Goal: Task Accomplishment & Management: Complete application form

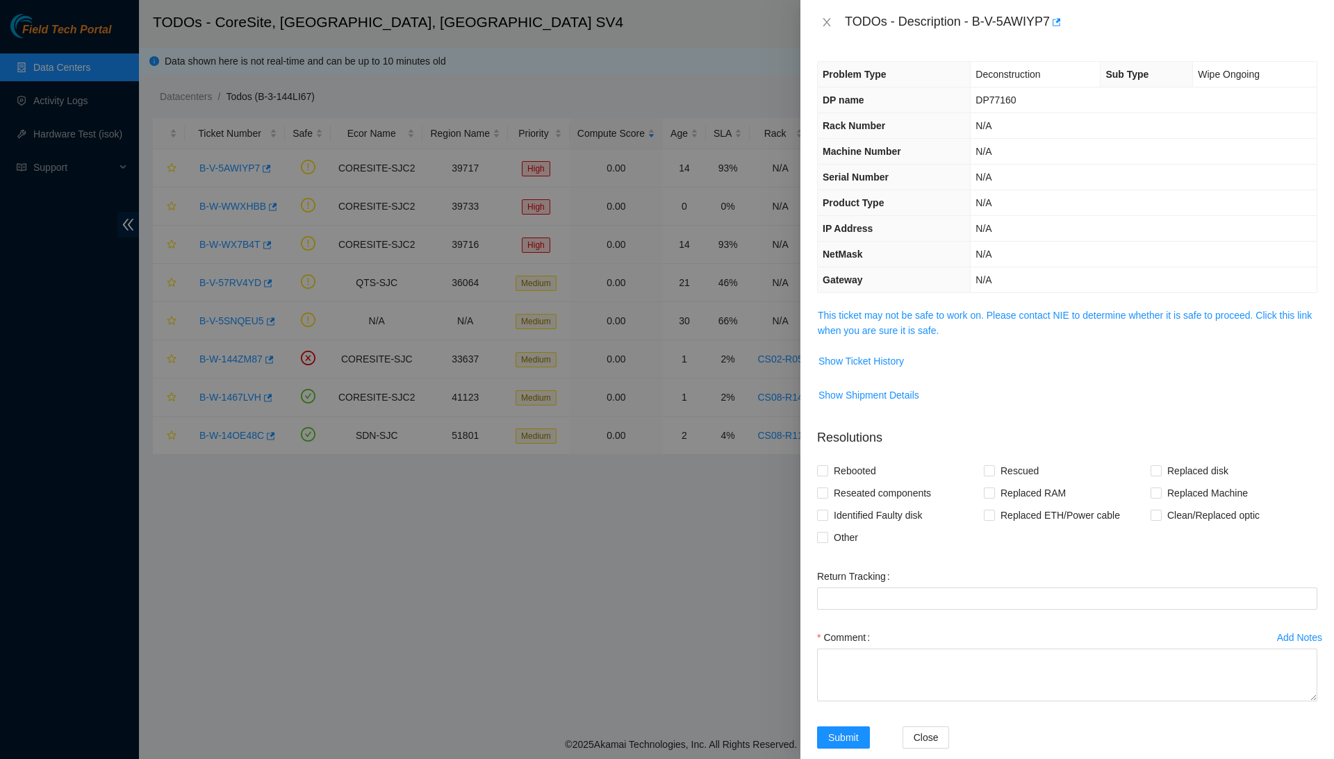
click at [1002, 106] on td "DP77160" at bounding box center [1143, 101] width 346 height 26
click at [1002, 101] on span "DP77160" at bounding box center [995, 99] width 40 height 11
copy span "DP77160"
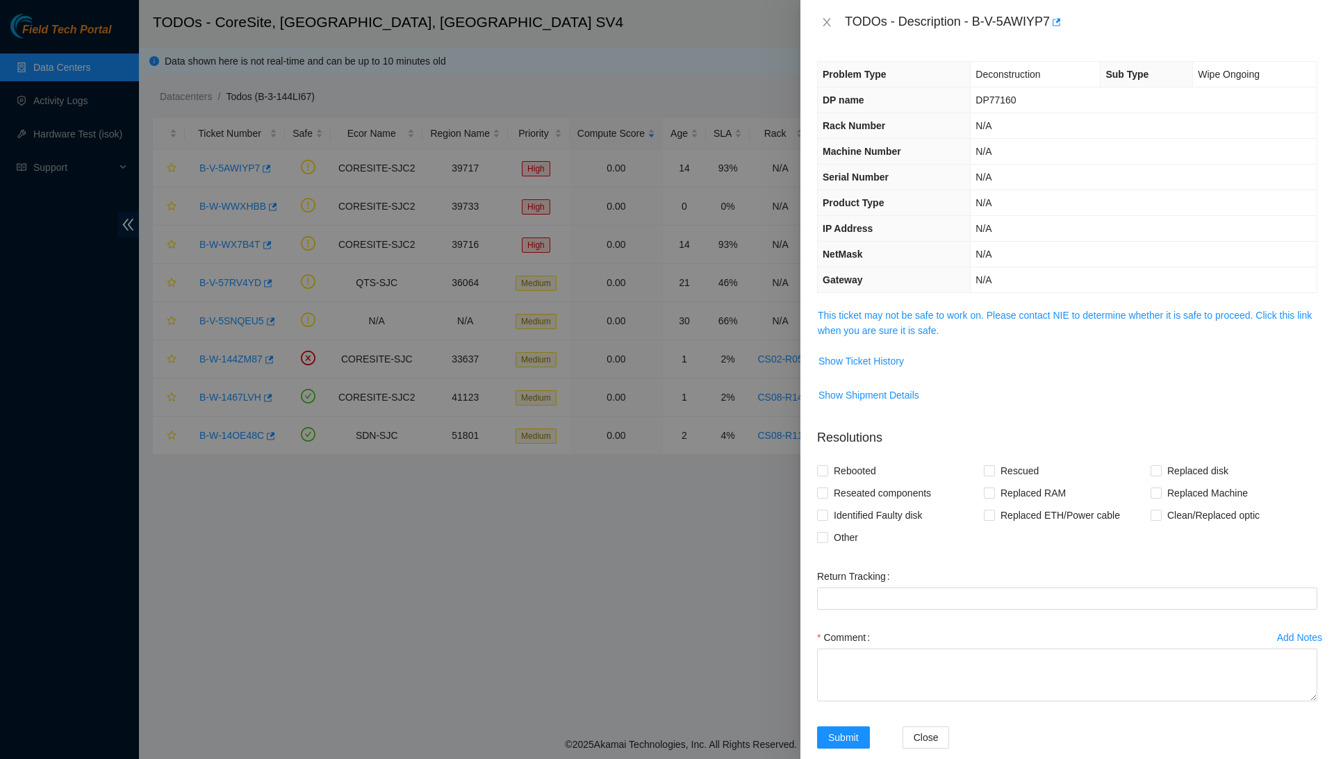
click at [85, 117] on div at bounding box center [667, 379] width 1334 height 759
click at [85, 110] on div at bounding box center [667, 379] width 1334 height 759
click at [825, 20] on icon "close" at bounding box center [826, 22] width 8 height 8
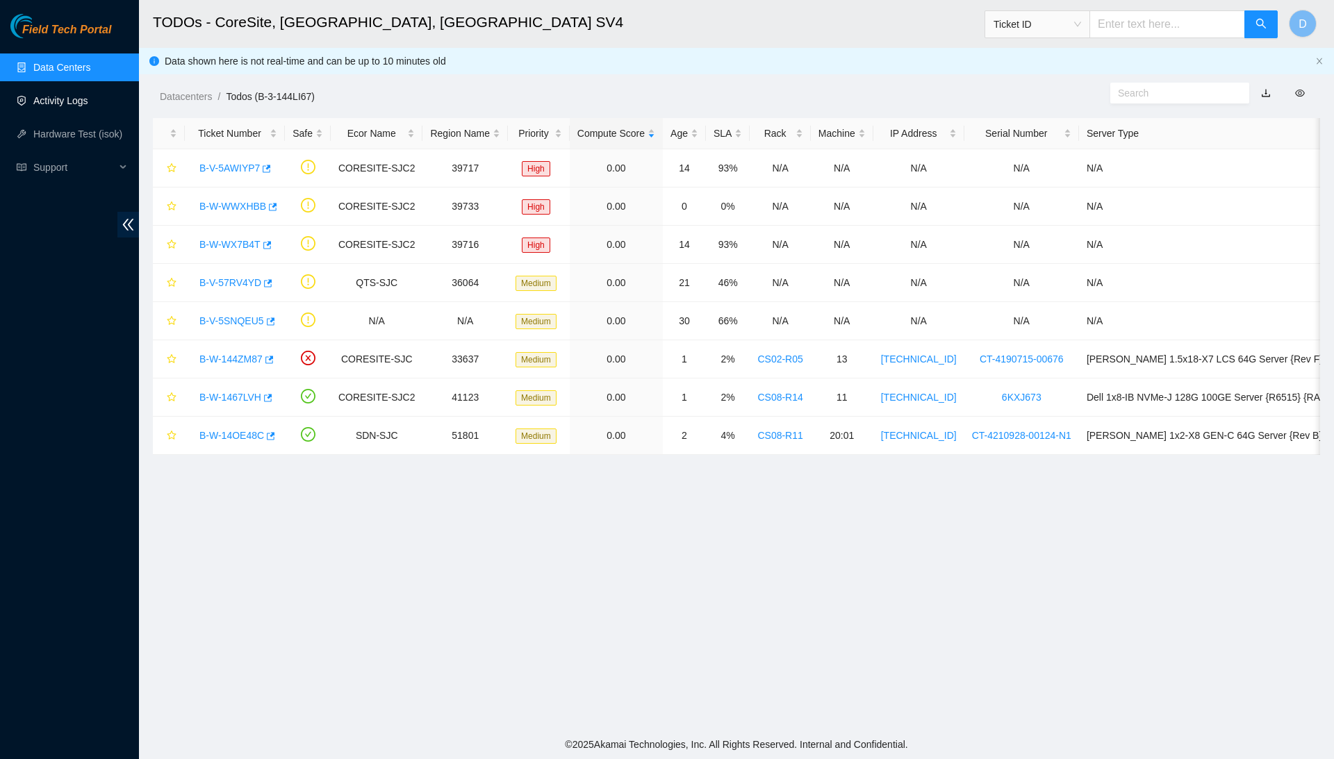
click at [82, 106] on link "Activity Logs" at bounding box center [60, 100] width 55 height 11
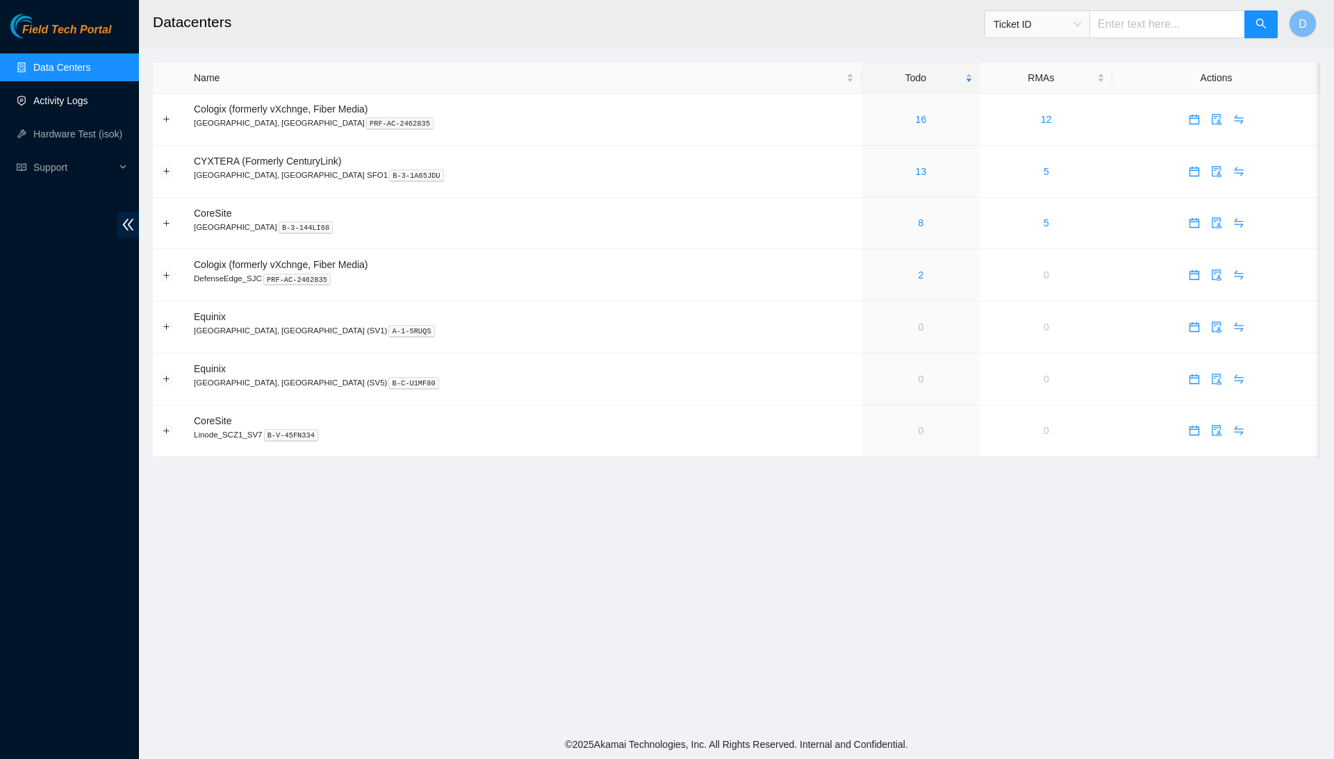
click at [88, 104] on link "Activity Logs" at bounding box center [60, 100] width 55 height 11
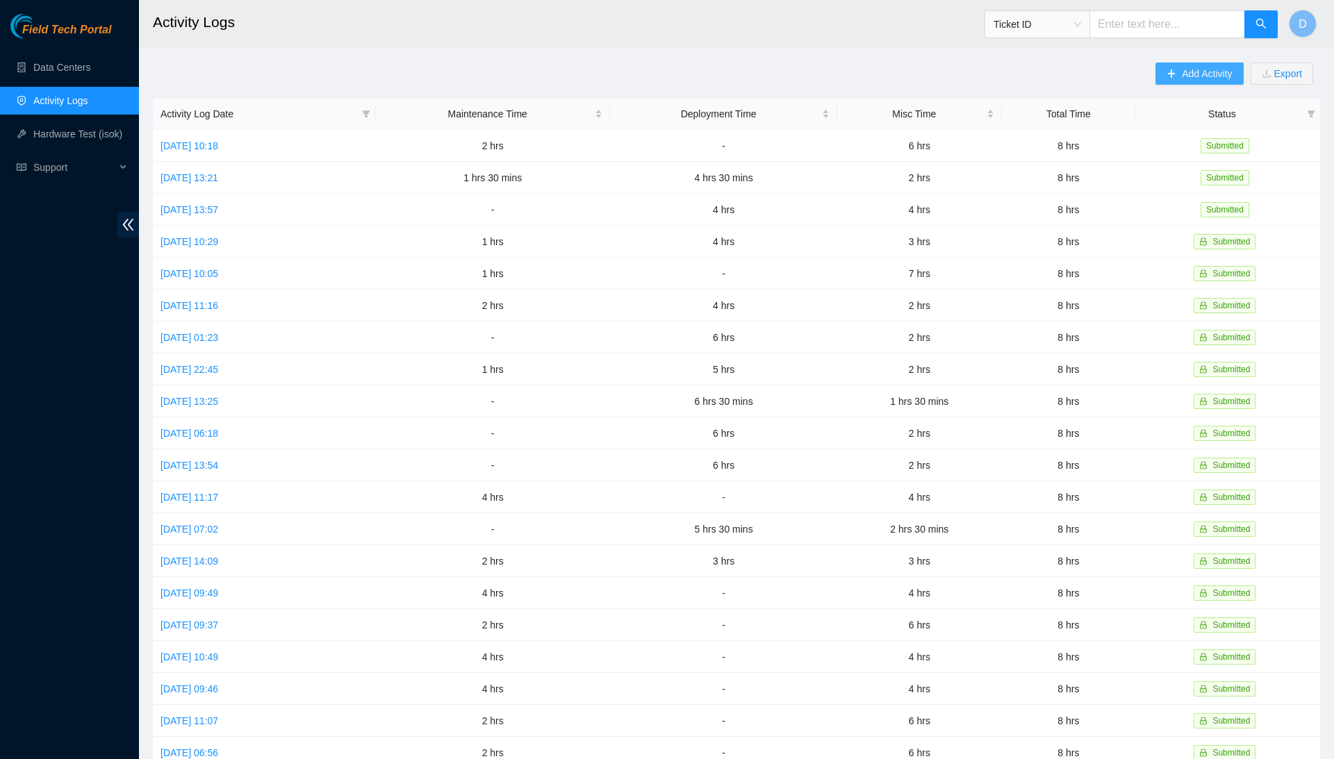
click at [1181, 67] on span "Add Activity" at bounding box center [1206, 73] width 50 height 15
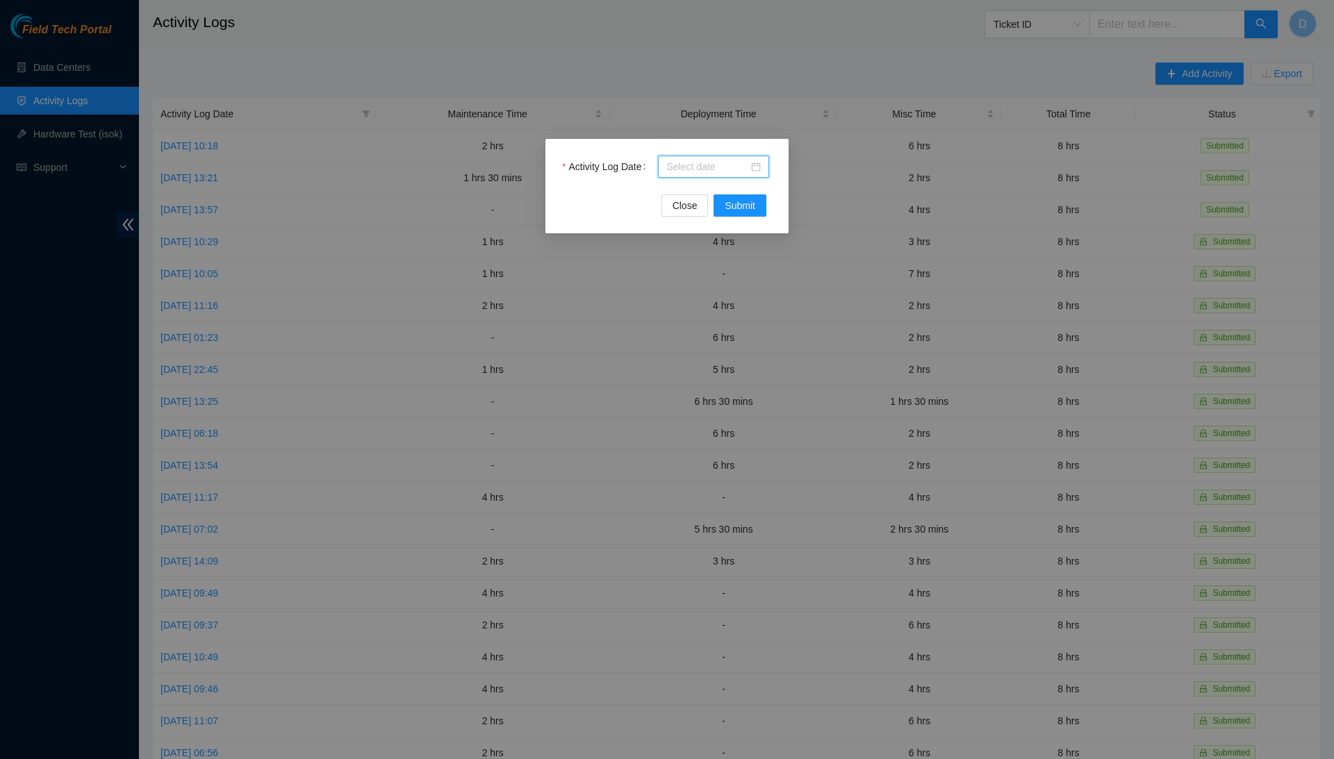
click at [723, 162] on input "Activity Log Date" at bounding box center [707, 166] width 82 height 15
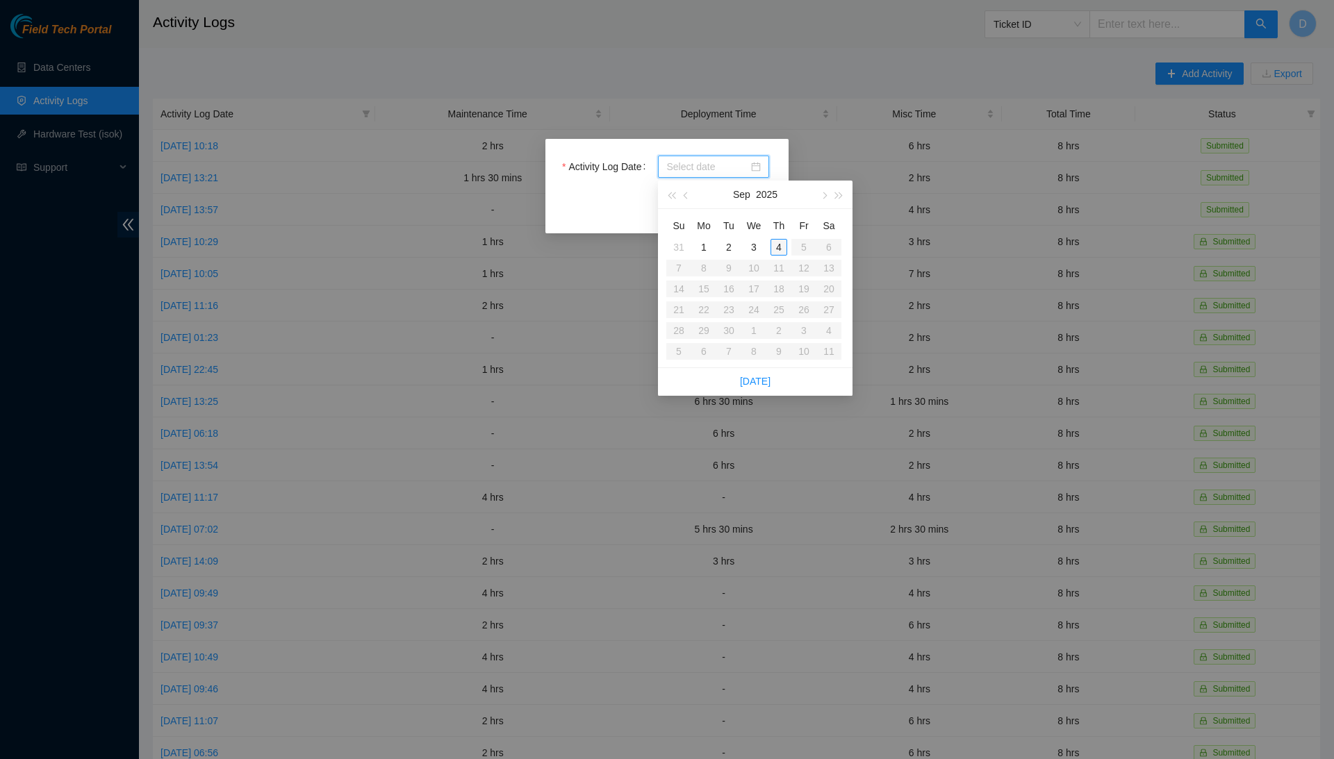
type input "2025-09-02"
type input "2025-09-03"
type input "2025-09-04"
click at [775, 251] on div "4" at bounding box center [778, 247] width 17 height 17
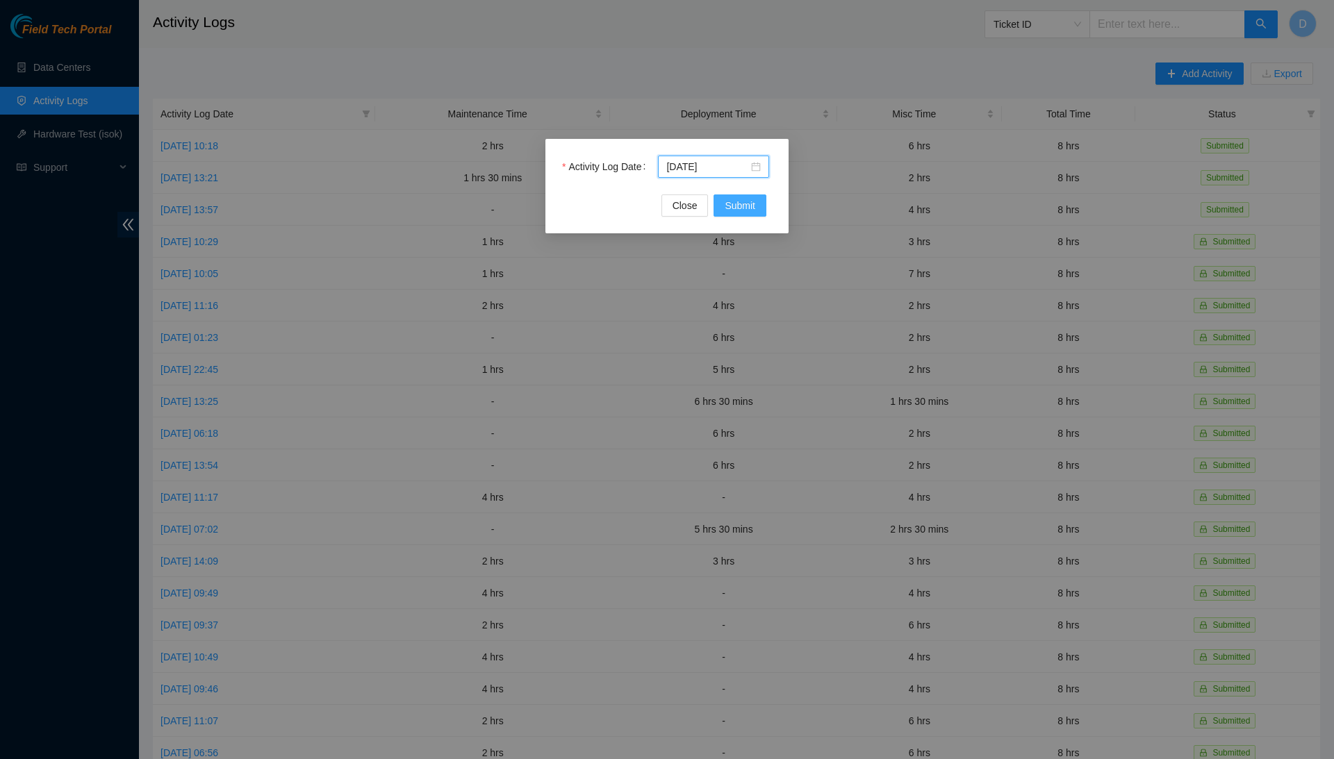
click at [724, 208] on span "Submit" at bounding box center [739, 205] width 31 height 15
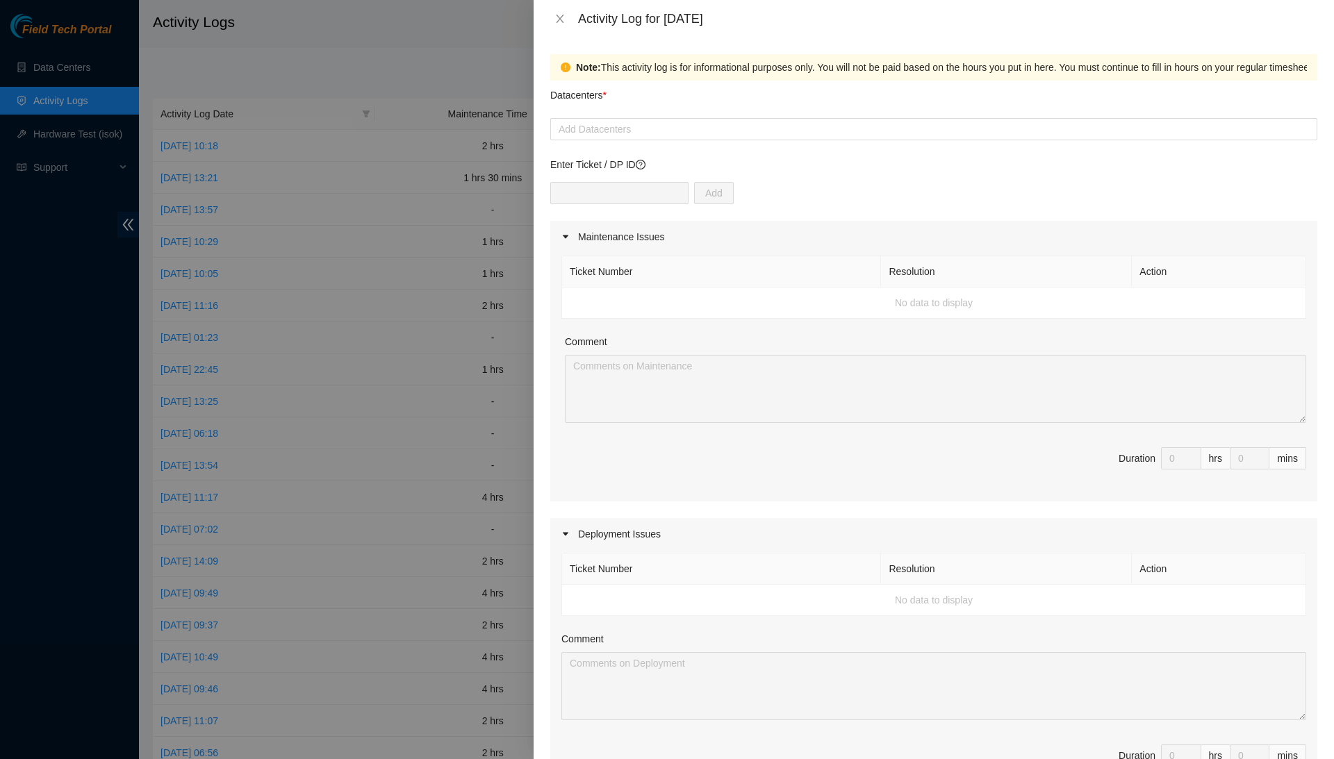
click at [689, 143] on form "Datacenters * Add Datacenters Enter Ticket / DP ID Add Maintenance Issues Ticke…" at bounding box center [933, 605] width 767 height 1048
click at [689, 138] on div "Add Datacenters" at bounding box center [933, 129] width 767 height 22
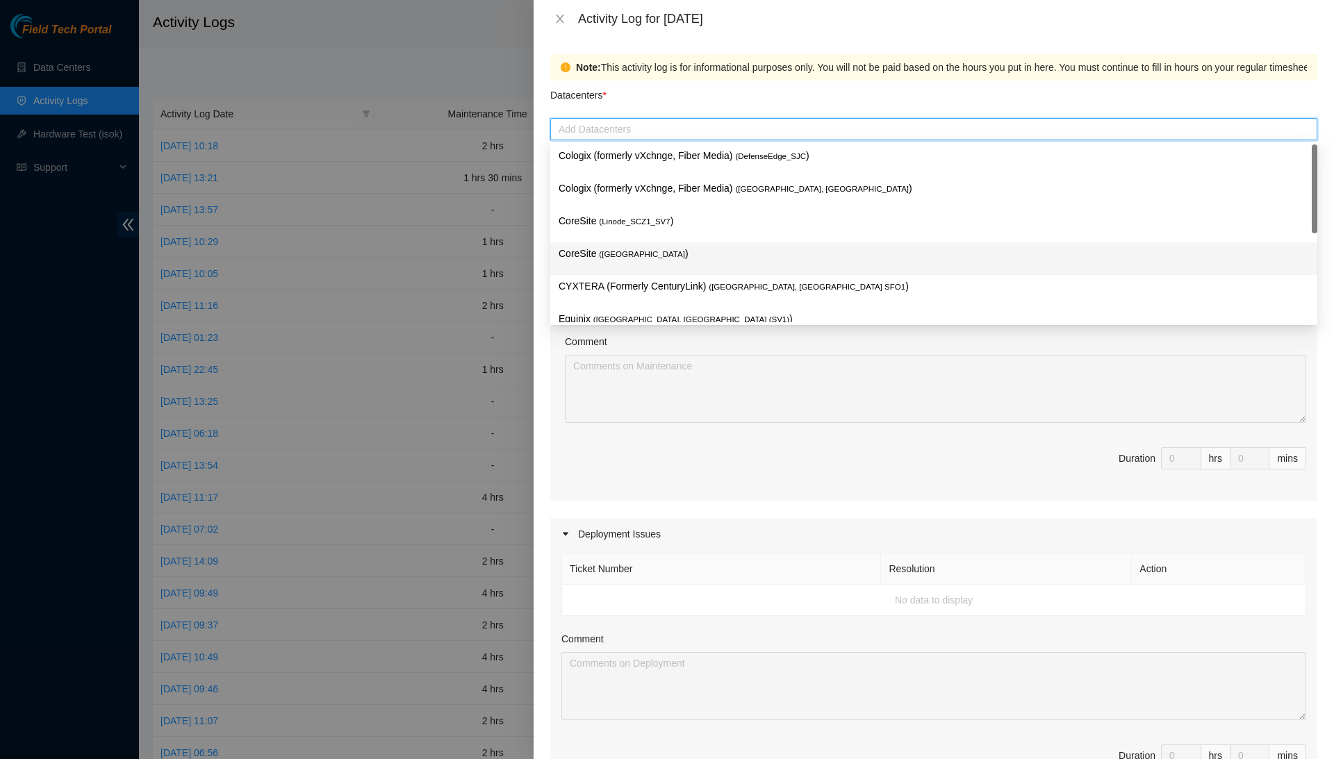
click at [706, 254] on p "CoreSite ( Santa Clara, CA SV4 )" at bounding box center [933, 254] width 750 height 16
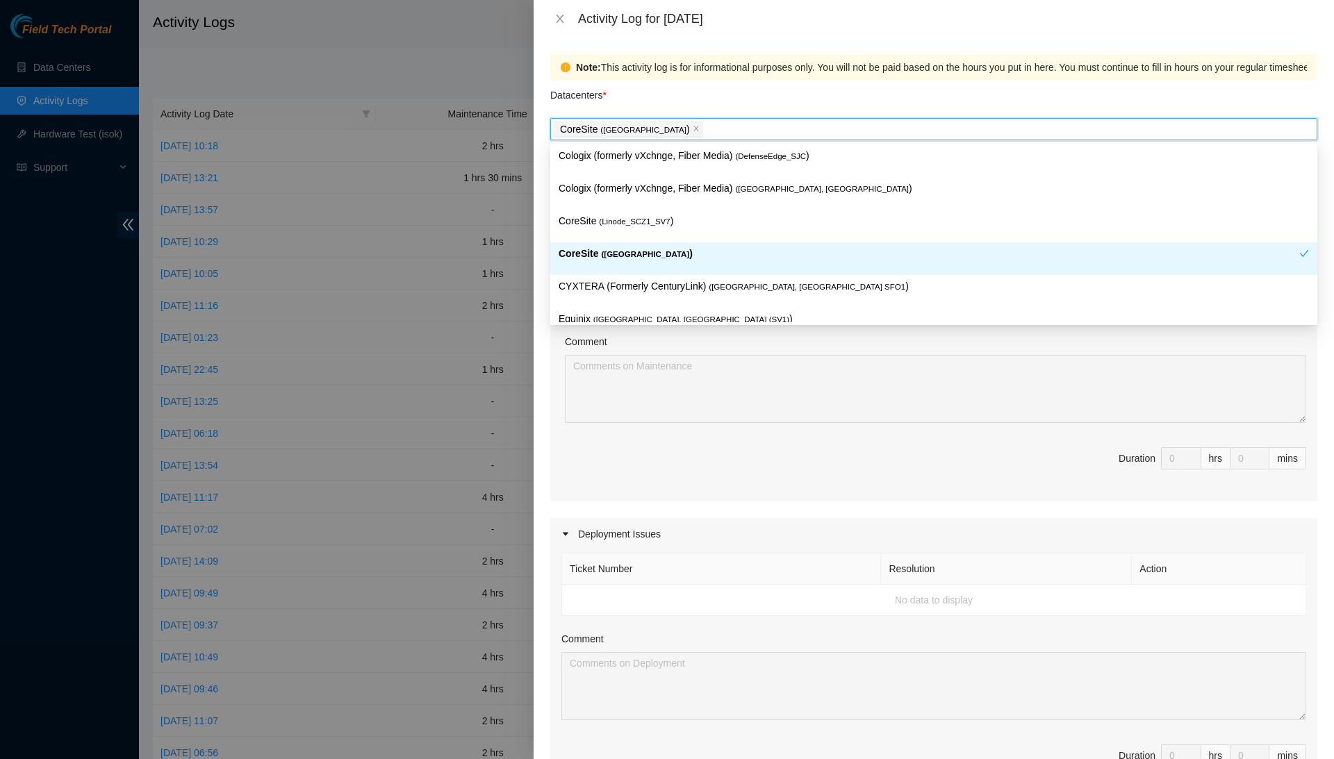
click at [708, 251] on p "CoreSite ( Santa Clara, CA SV4 )" at bounding box center [928, 254] width 740 height 16
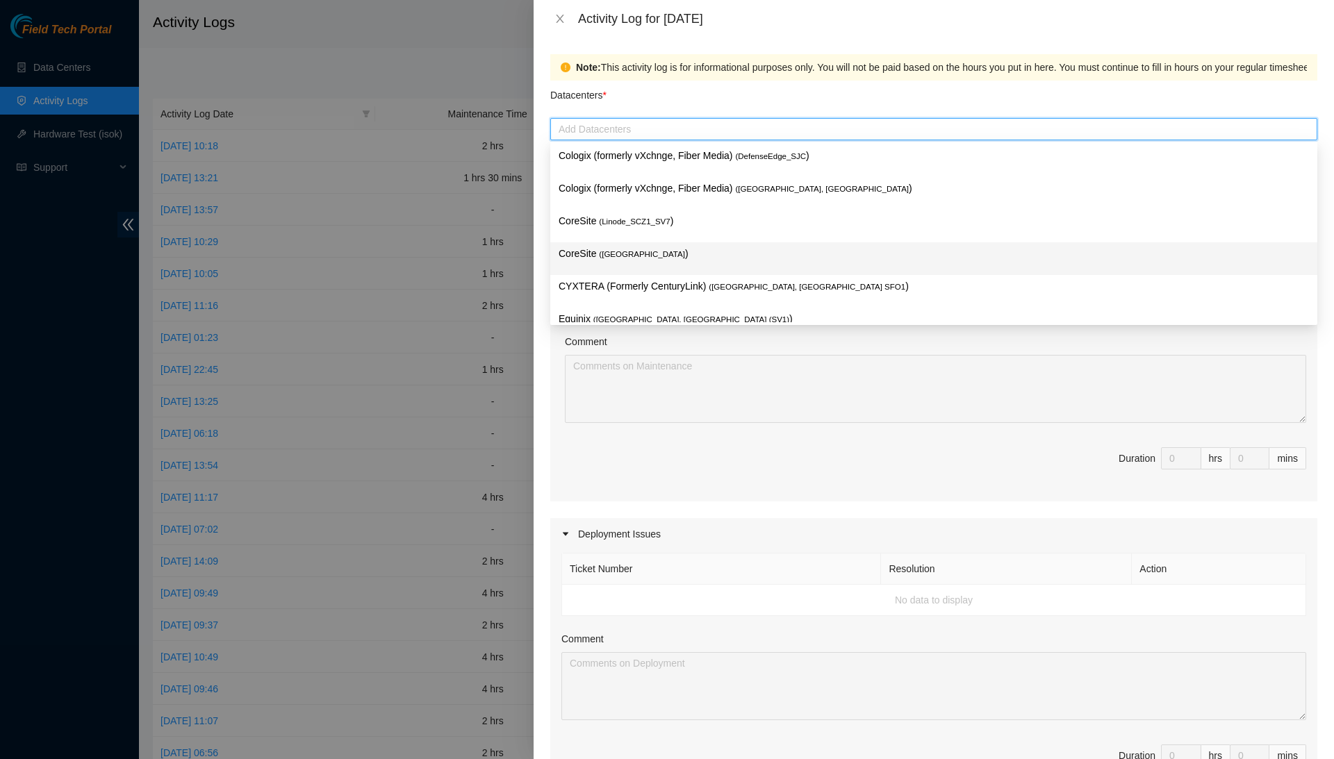
click at [704, 258] on p "CoreSite ( Santa Clara, CA SV4 )" at bounding box center [933, 254] width 750 height 16
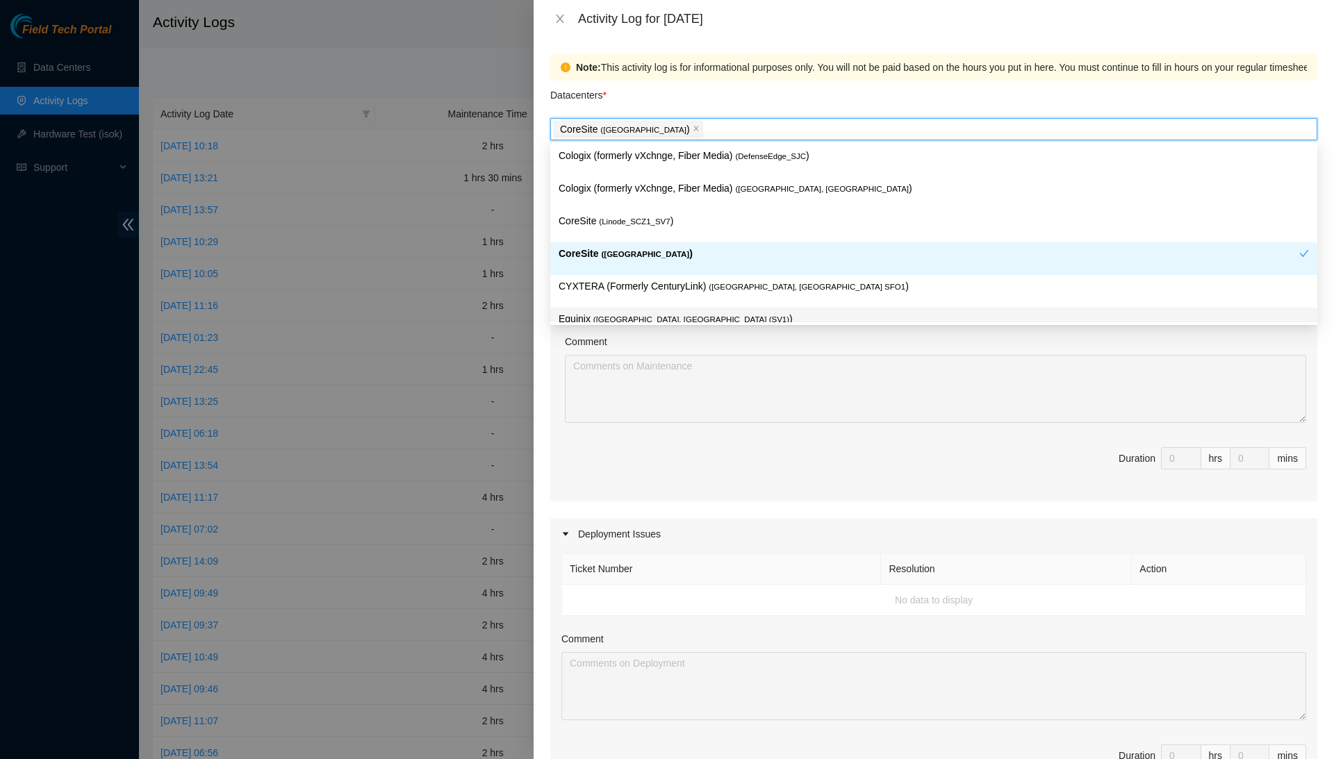
click at [704, 336] on div "Comment" at bounding box center [935, 344] width 741 height 21
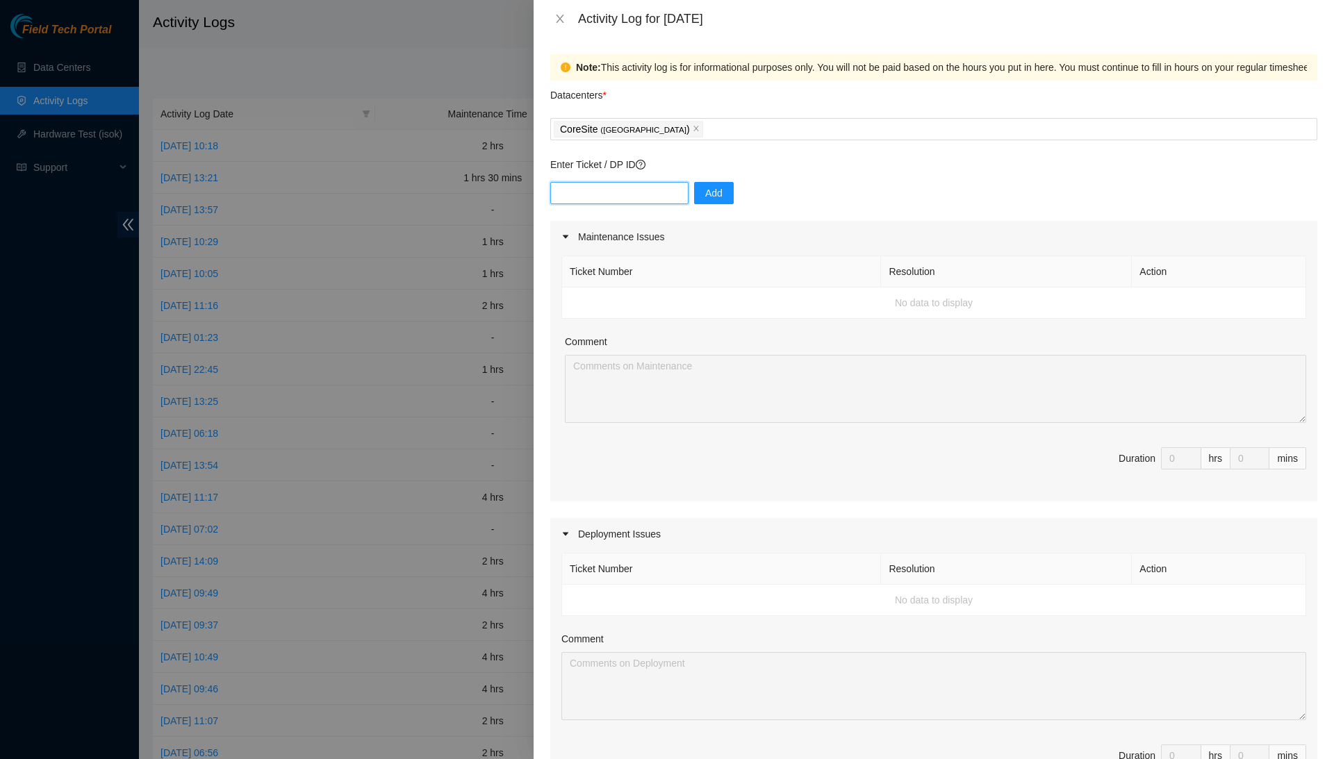
click at [648, 182] on input "text" at bounding box center [619, 193] width 138 height 22
paste input "DP77160"
type input "DP77160"
click at [722, 195] on span "Add" at bounding box center [713, 192] width 17 height 15
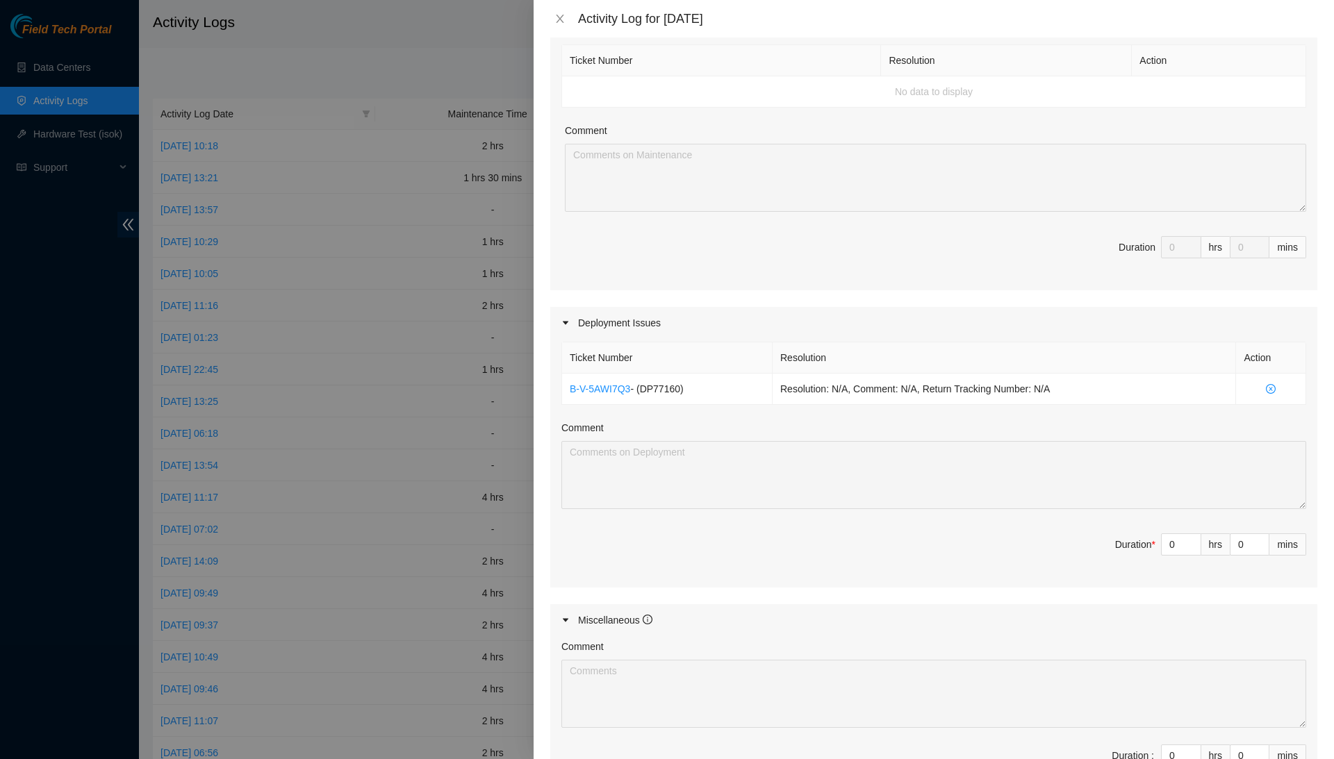
scroll to position [233, 0]
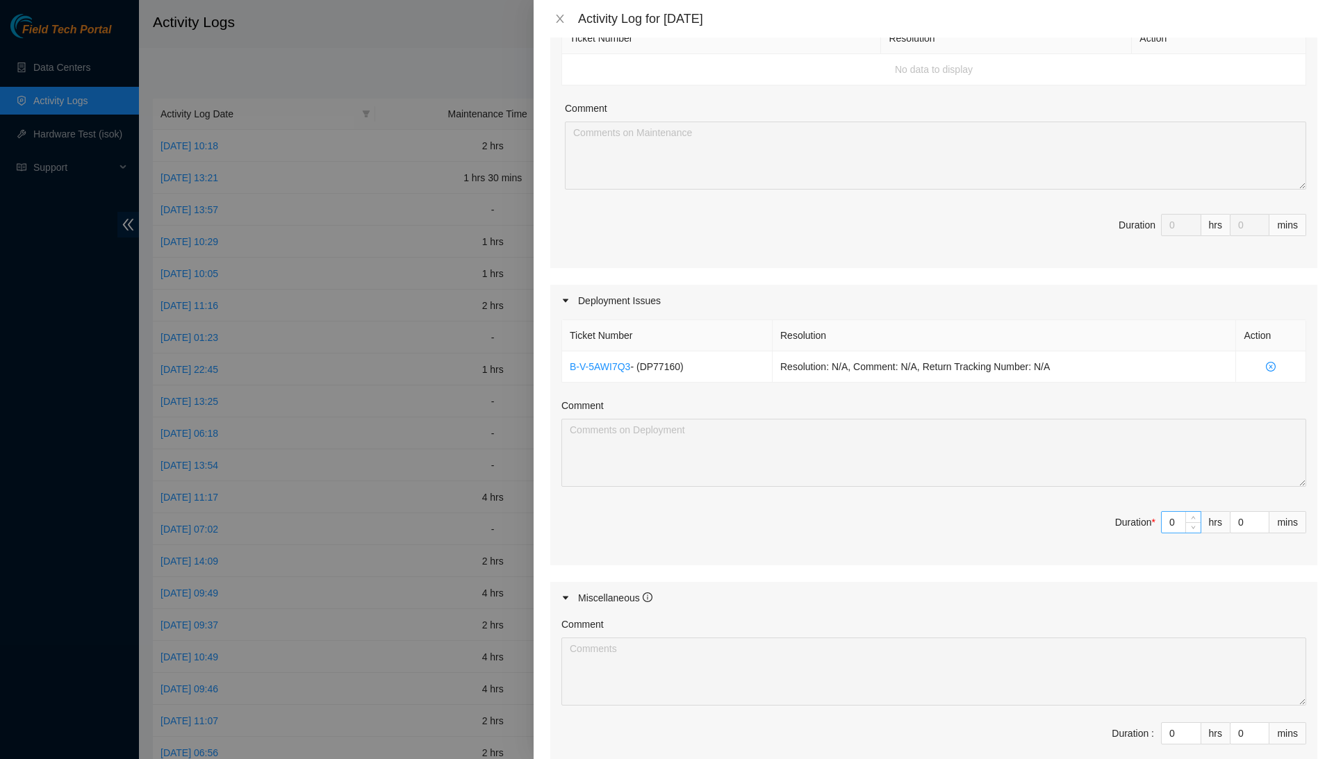
click at [1173, 515] on input "0" at bounding box center [1180, 522] width 39 height 21
type input "5"
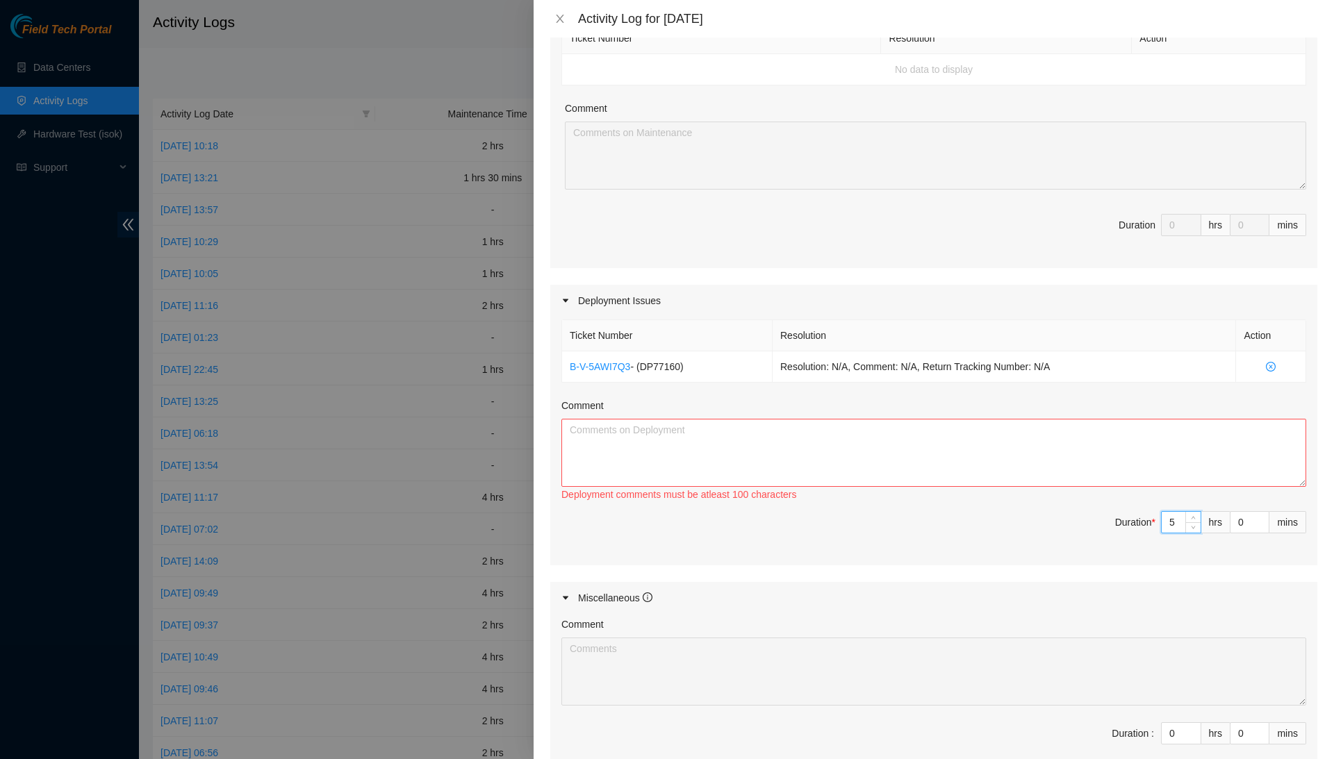
type input "5"
click at [1193, 451] on textarea "Comment" at bounding box center [933, 453] width 745 height 68
type textarea "T"
type textarea "F"
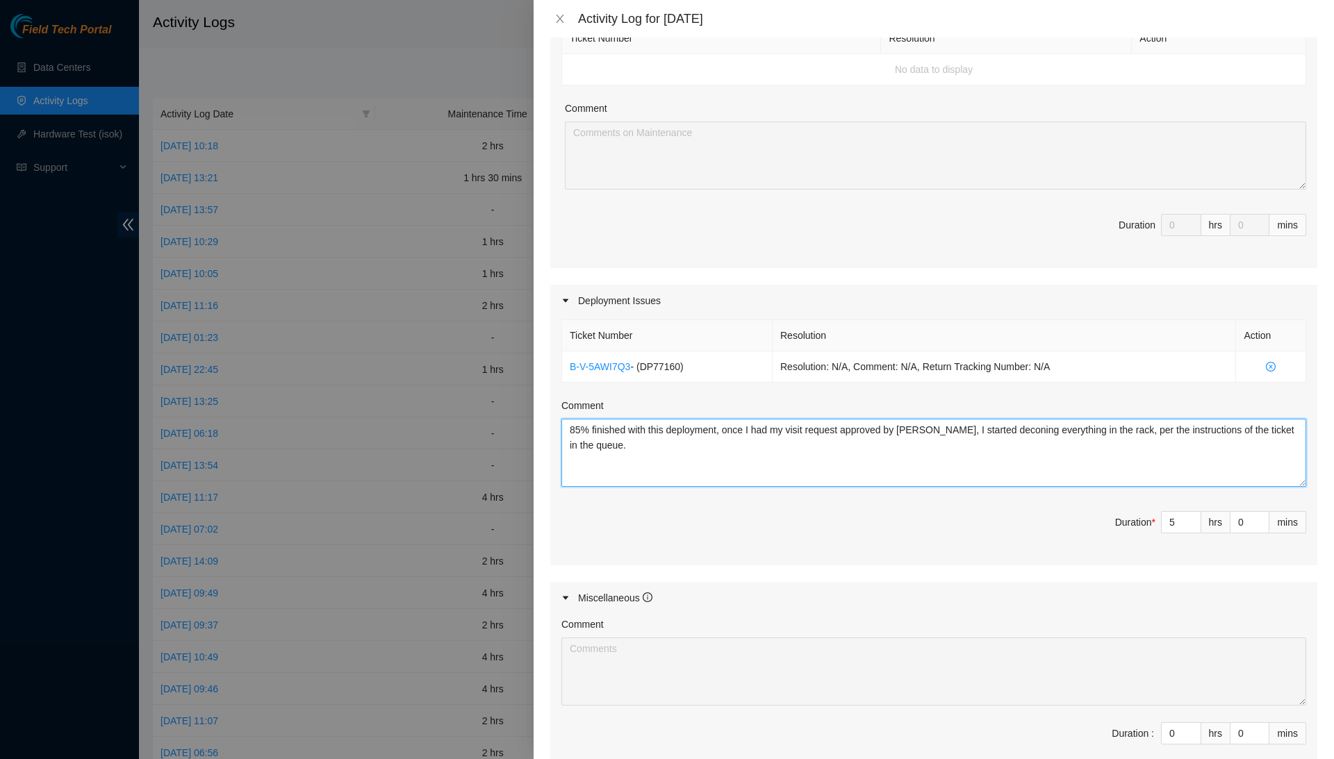
click at [684, 440] on textarea "85% finished with this deployment, once I had my visit request approved by Robe…" at bounding box center [933, 453] width 745 height 68
click at [945, 445] on textarea "85% finished with this deployment, once I had my visit request approved by Robe…" at bounding box center [933, 453] width 745 height 68
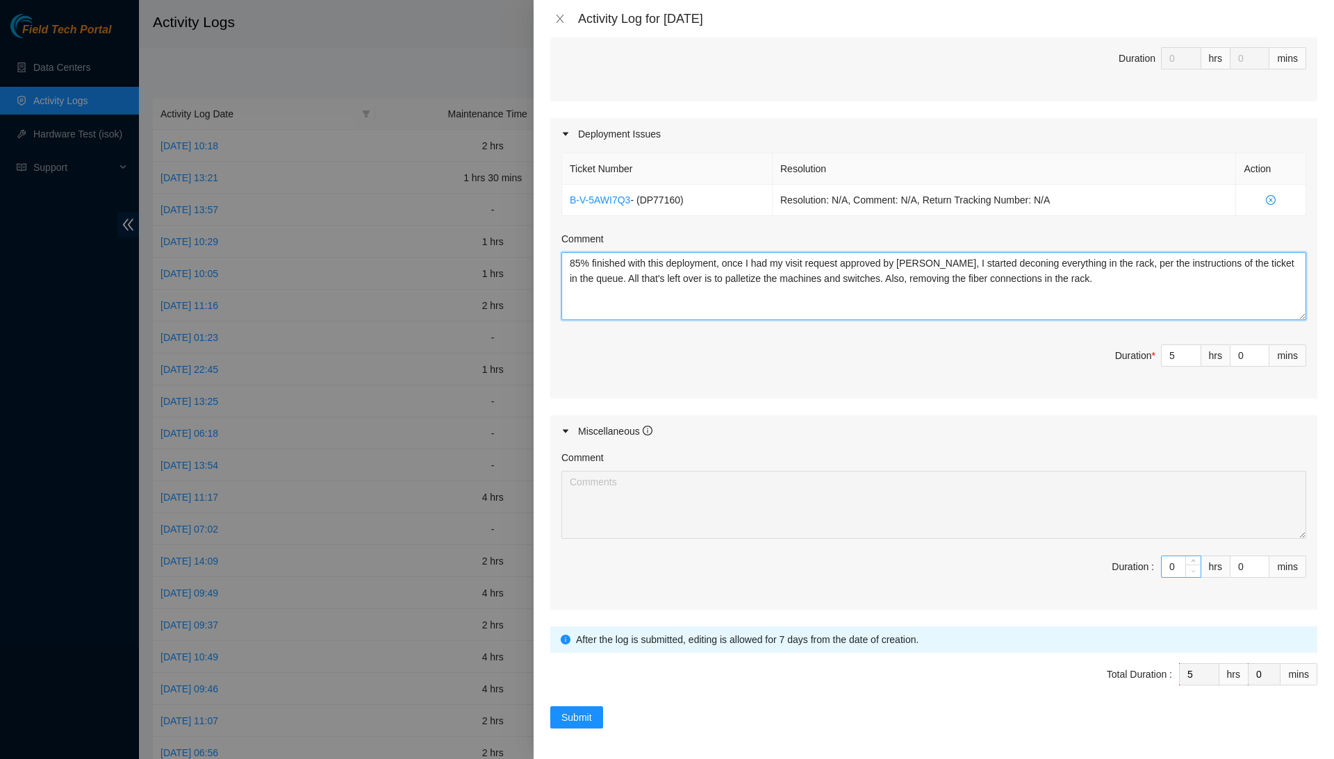
scroll to position [399, 0]
type textarea "85% finished with this deployment, once I had my visit request approved by Robe…"
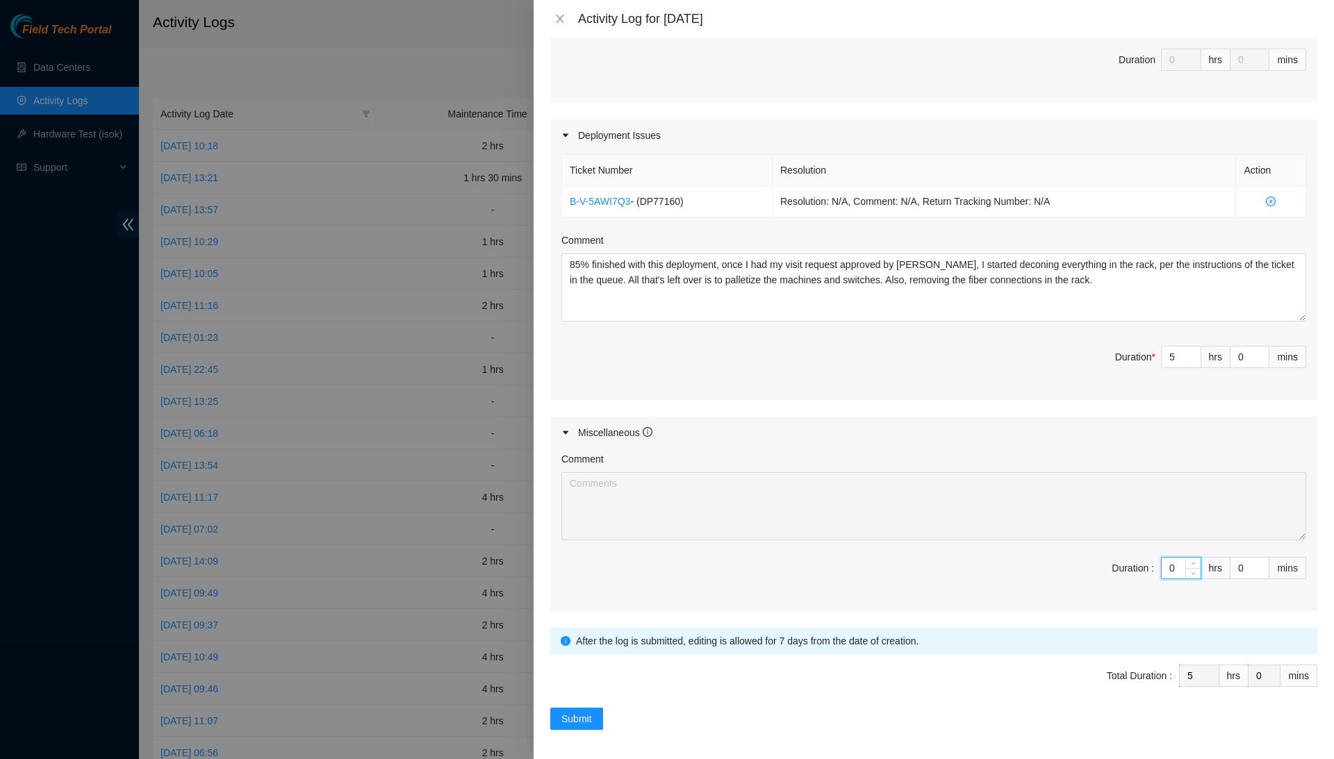
click at [1177, 565] on input "0" at bounding box center [1180, 568] width 39 height 21
type input "3"
type input "8"
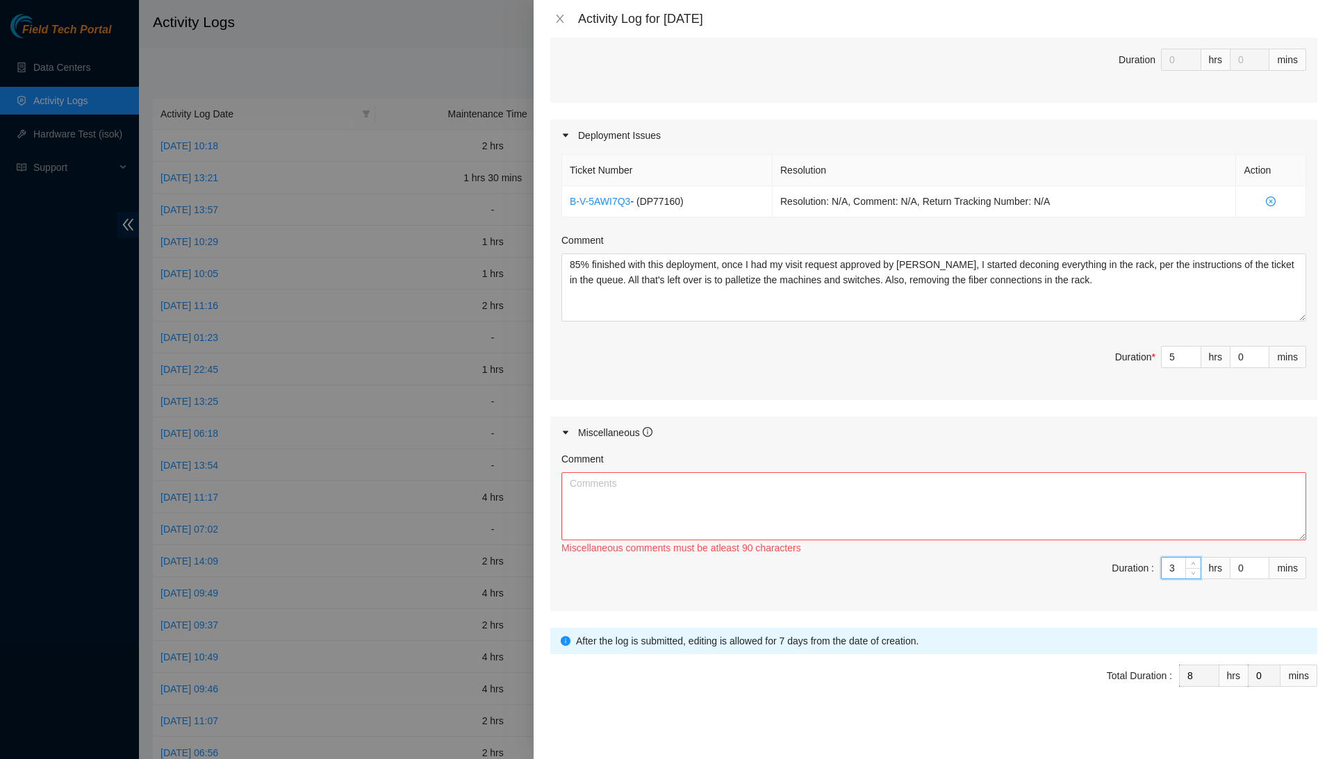
type input "3"
click at [1184, 497] on textarea "Comment" at bounding box center [933, 506] width 745 height 68
type textarea "T"
click at [1177, 347] on input "5" at bounding box center [1180, 357] width 39 height 21
click at [1179, 351] on input "5" at bounding box center [1180, 357] width 39 height 21
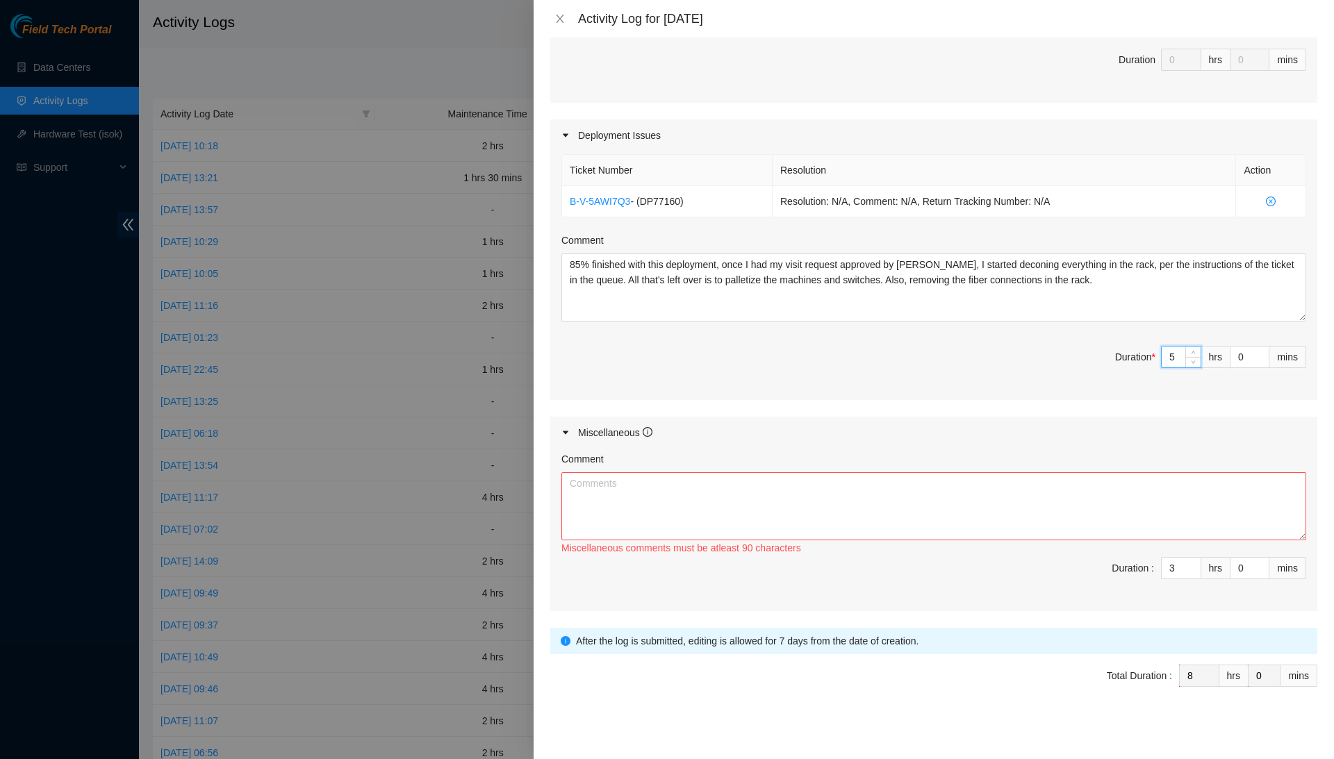
type input "3"
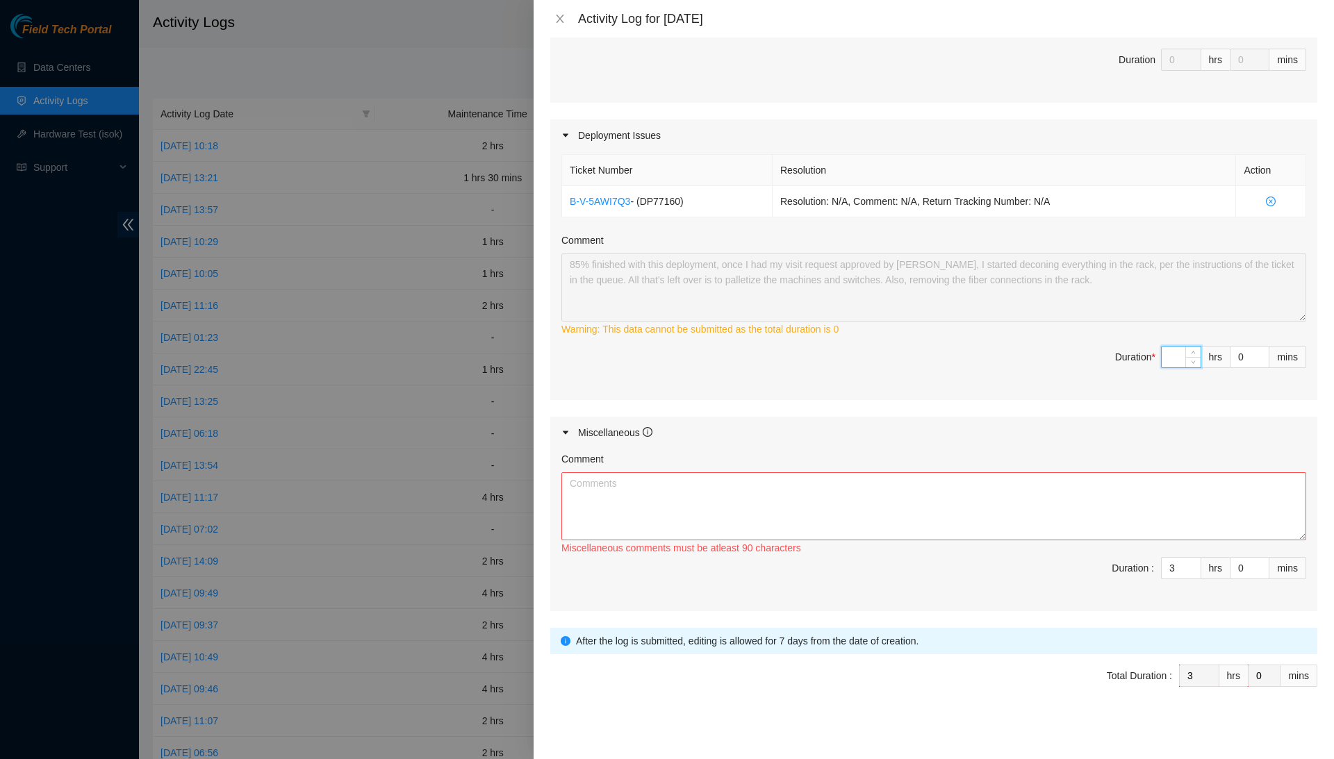
type input "6"
type input "9"
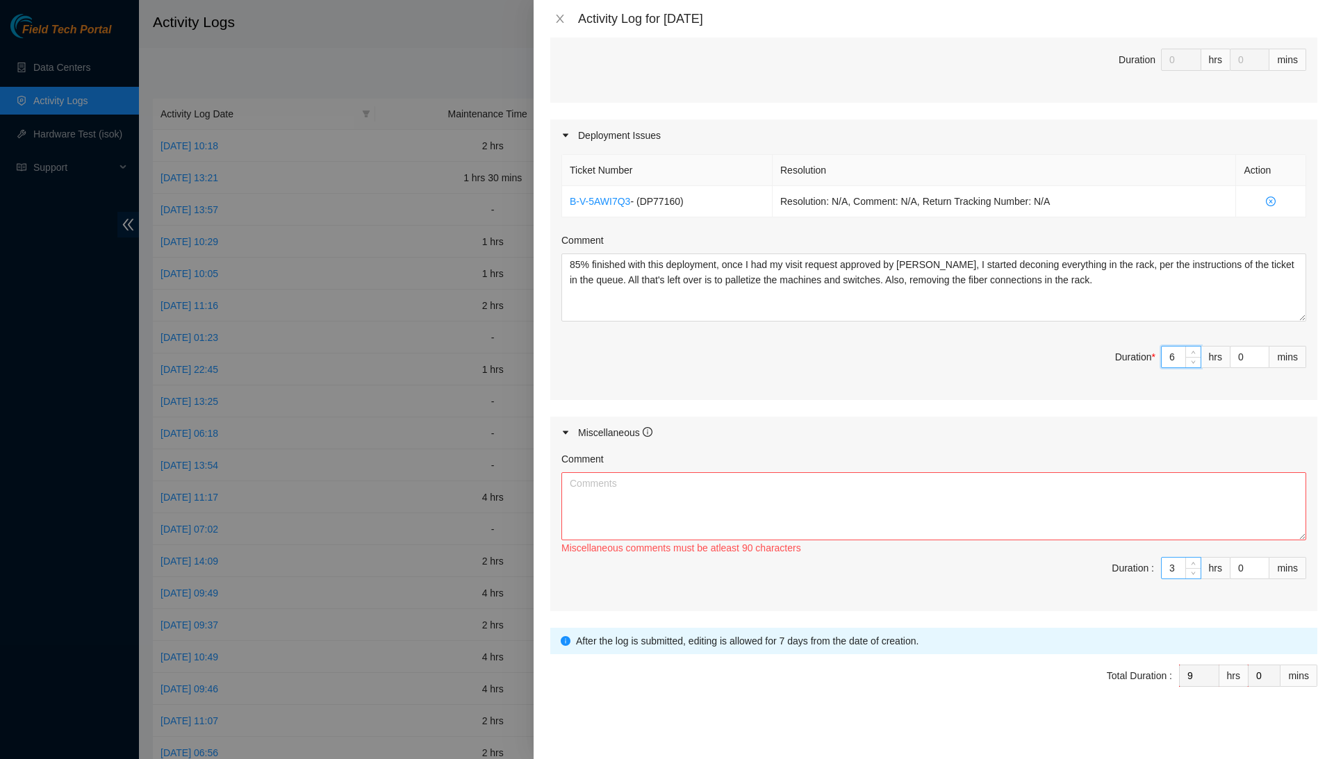
type input "6"
click at [1179, 558] on input "3" at bounding box center [1180, 568] width 39 height 21
click at [1176, 354] on input "6" at bounding box center [1180, 357] width 39 height 21
type input "3"
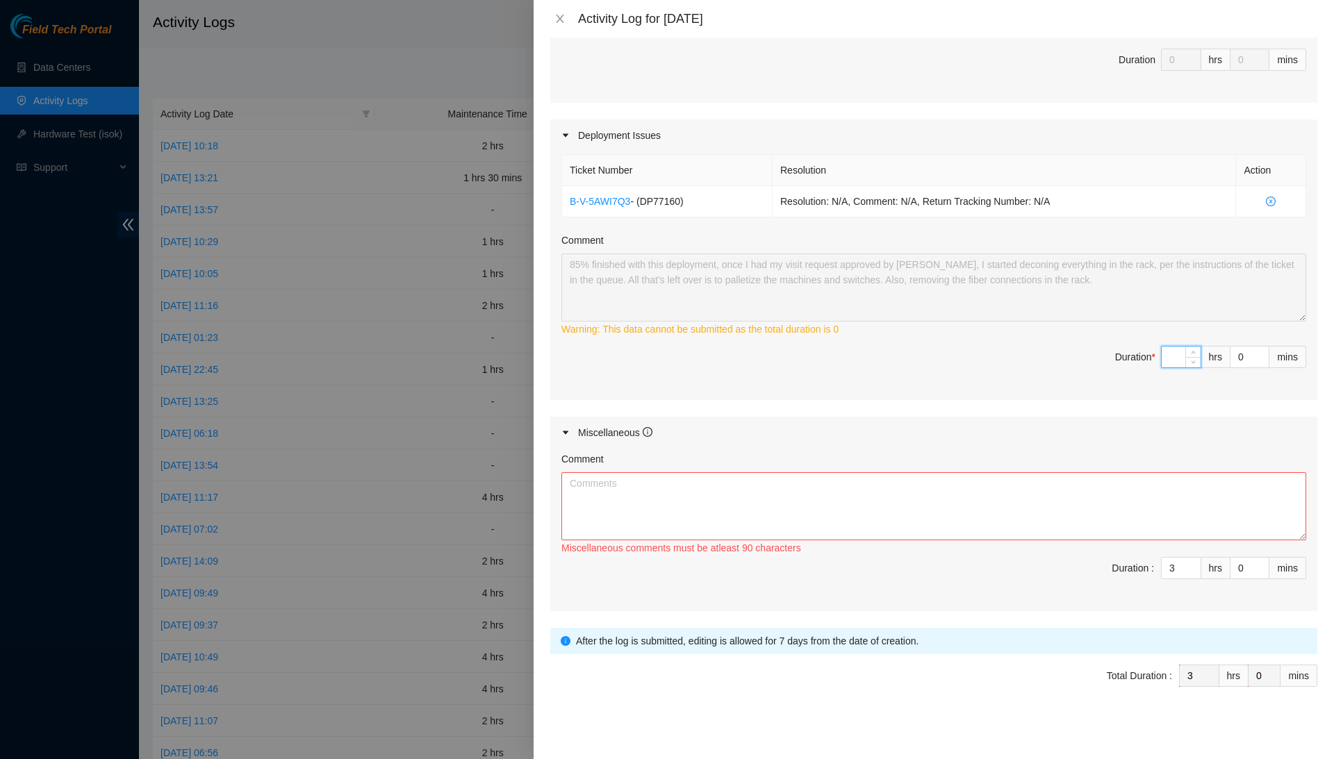
type input "5"
type input "8"
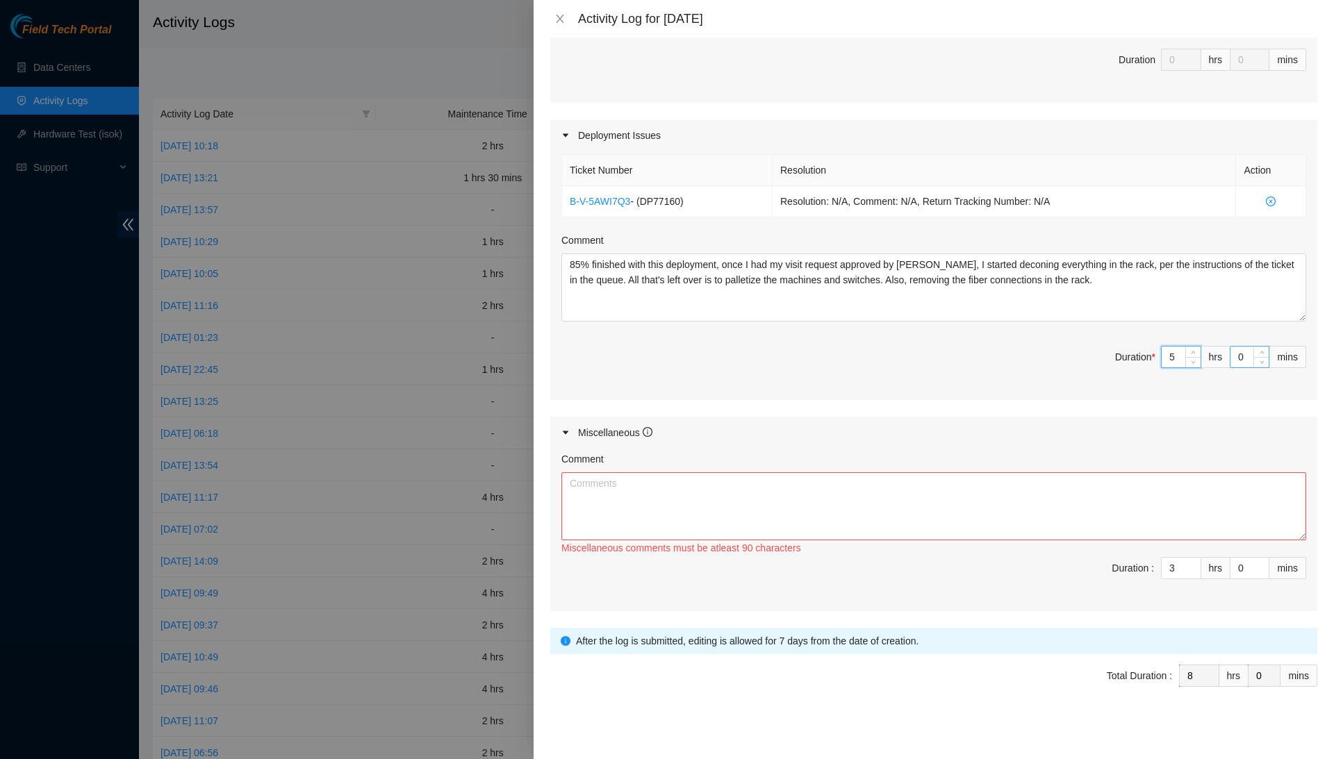
type input "5"
click at [1235, 354] on input "0" at bounding box center [1249, 357] width 38 height 21
type input "30"
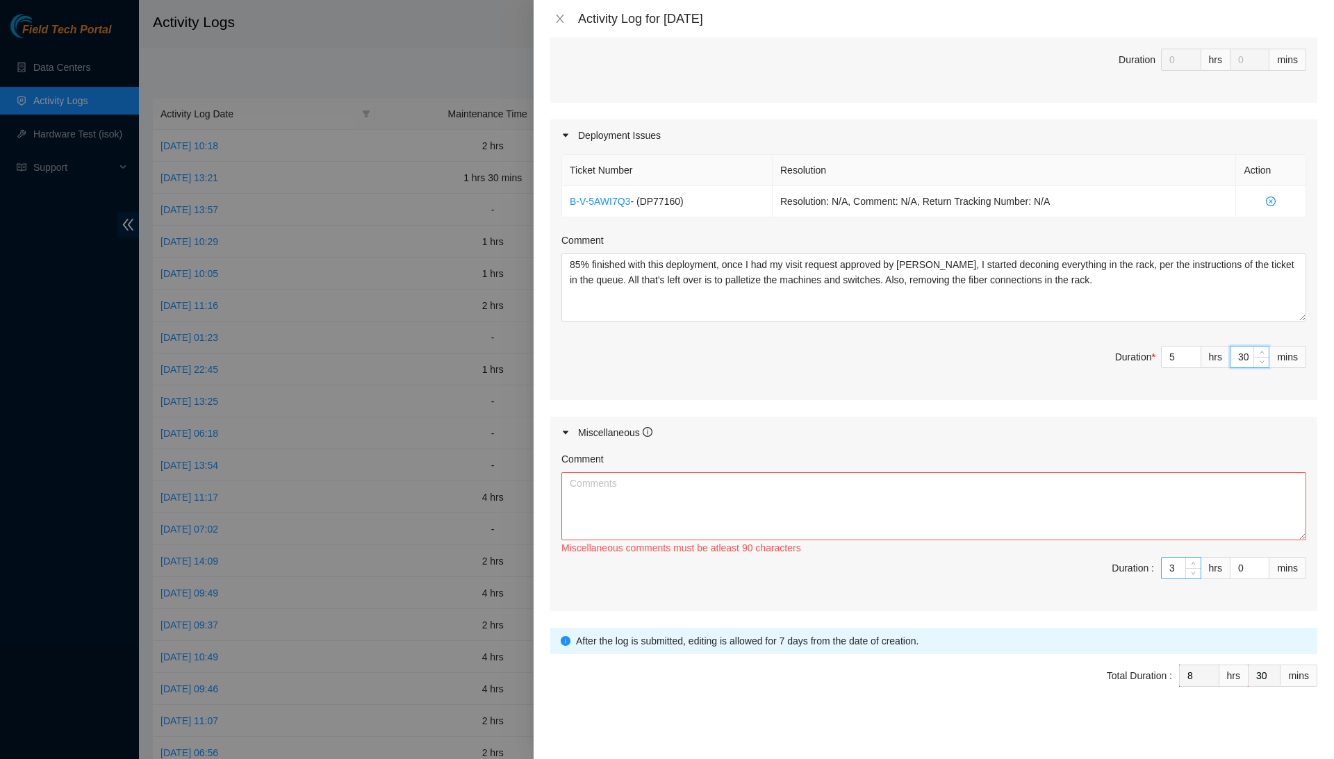
click at [1176, 563] on input "3" at bounding box center [1180, 568] width 39 height 21
type input "5"
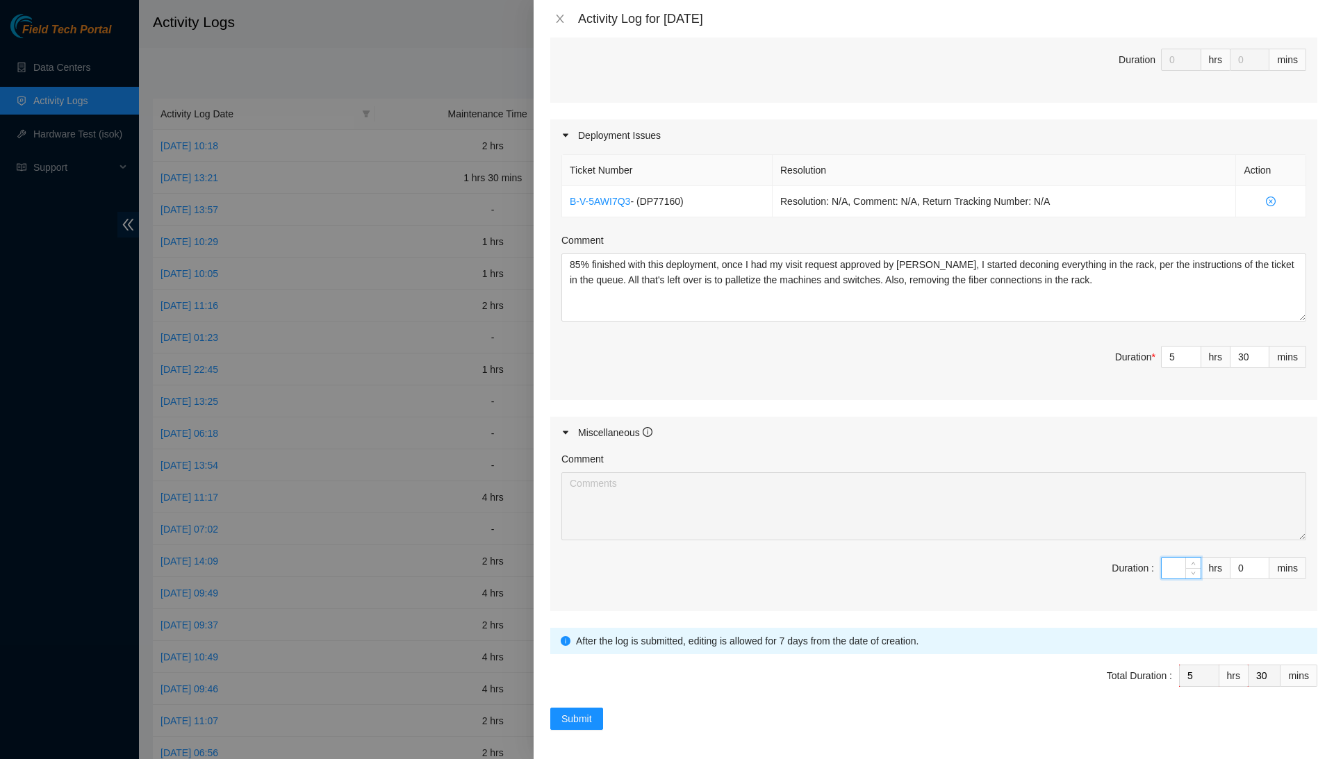
type input "2"
type input "7"
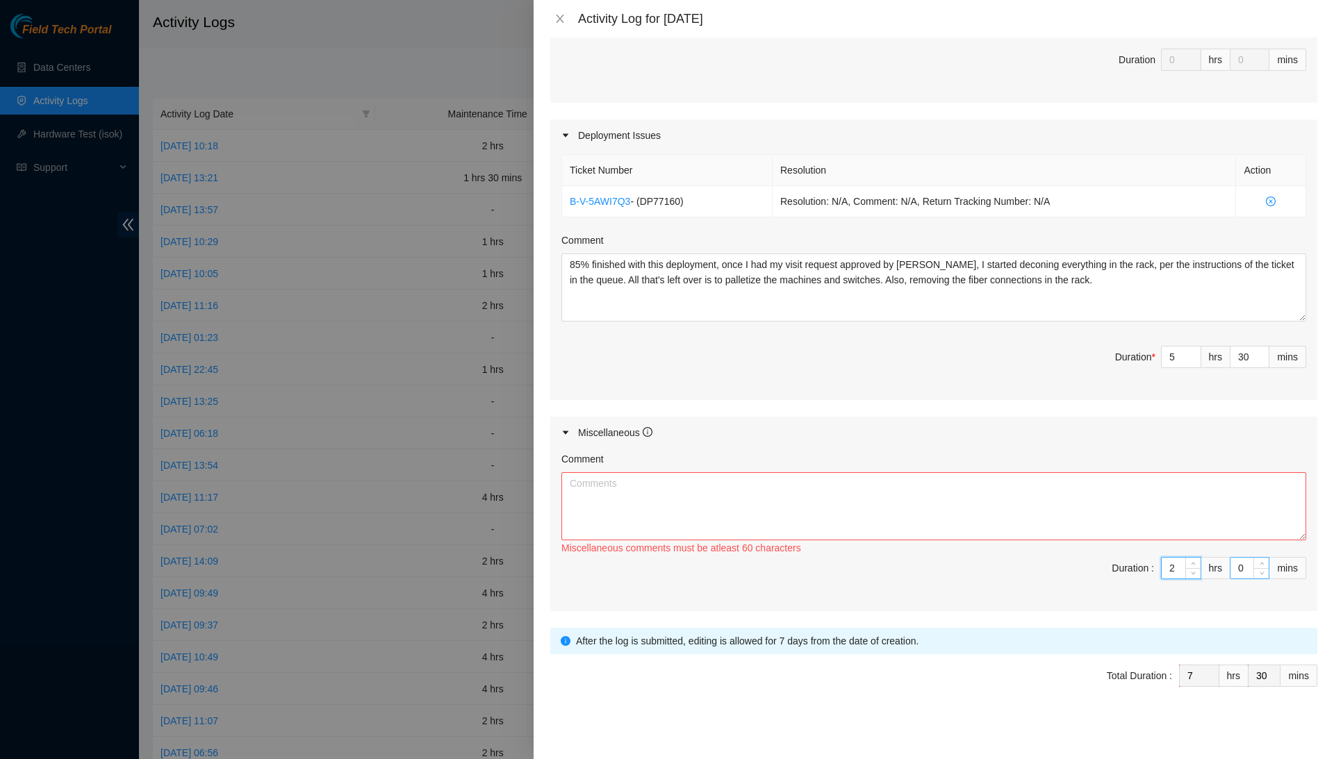
type input "2"
click at [1243, 564] on input "0" at bounding box center [1249, 568] width 38 height 21
type input "3"
type input "33"
type input "30"
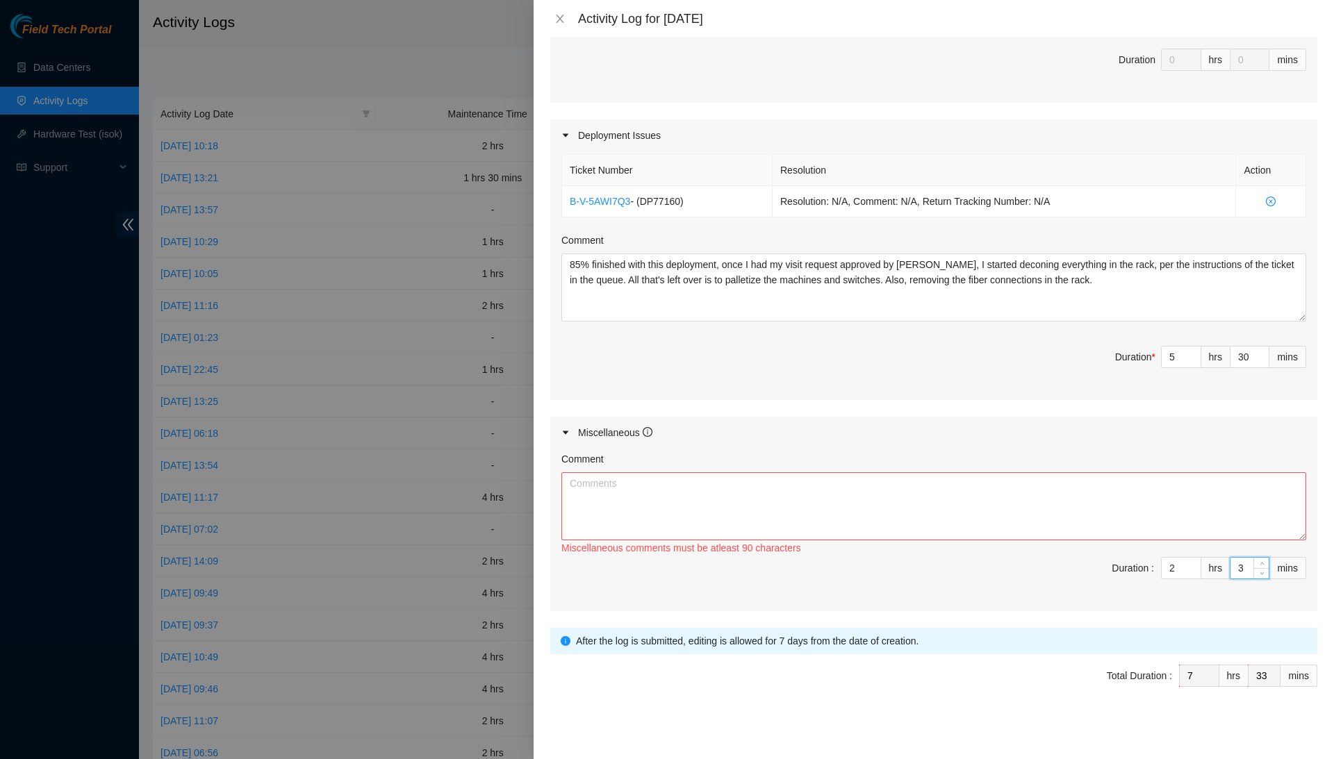
type input "8"
type input "0"
type input "30"
click at [1241, 524] on textarea "Comment" at bounding box center [933, 506] width 745 height 68
click at [740, 475] on textarea "Took my two 15-minute breaks," at bounding box center [933, 506] width 745 height 68
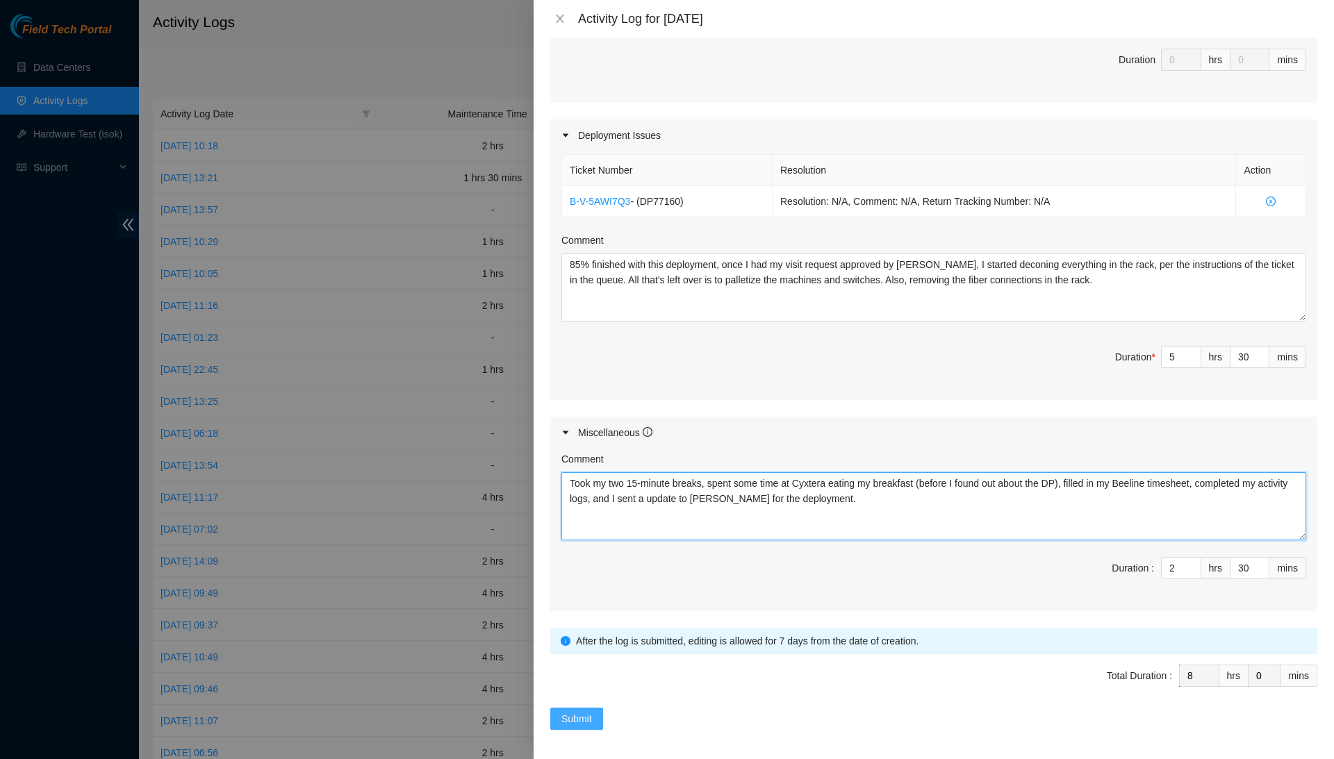
type textarea "Took my two 15-minute breaks, spent some time at Cyxtera eating my breakfast (b…"
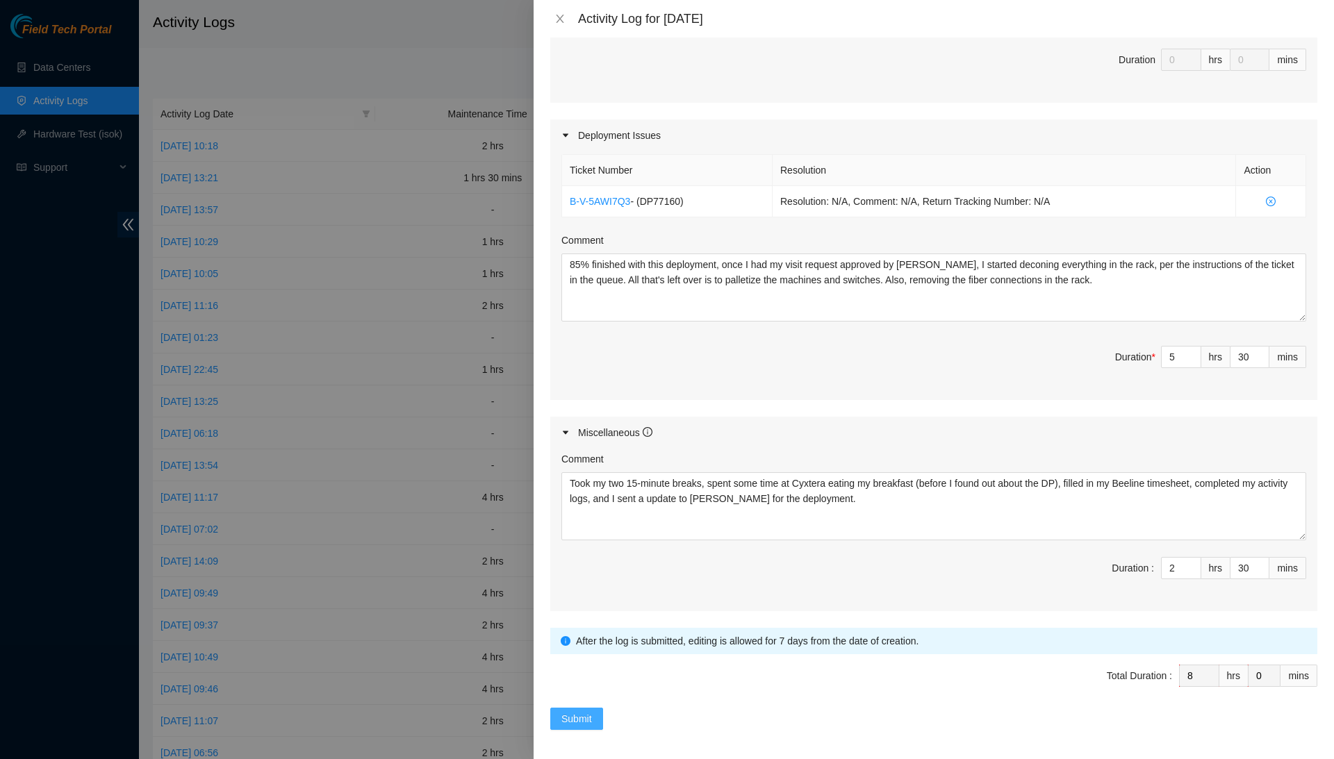
click at [578, 711] on span "Submit" at bounding box center [576, 718] width 31 height 15
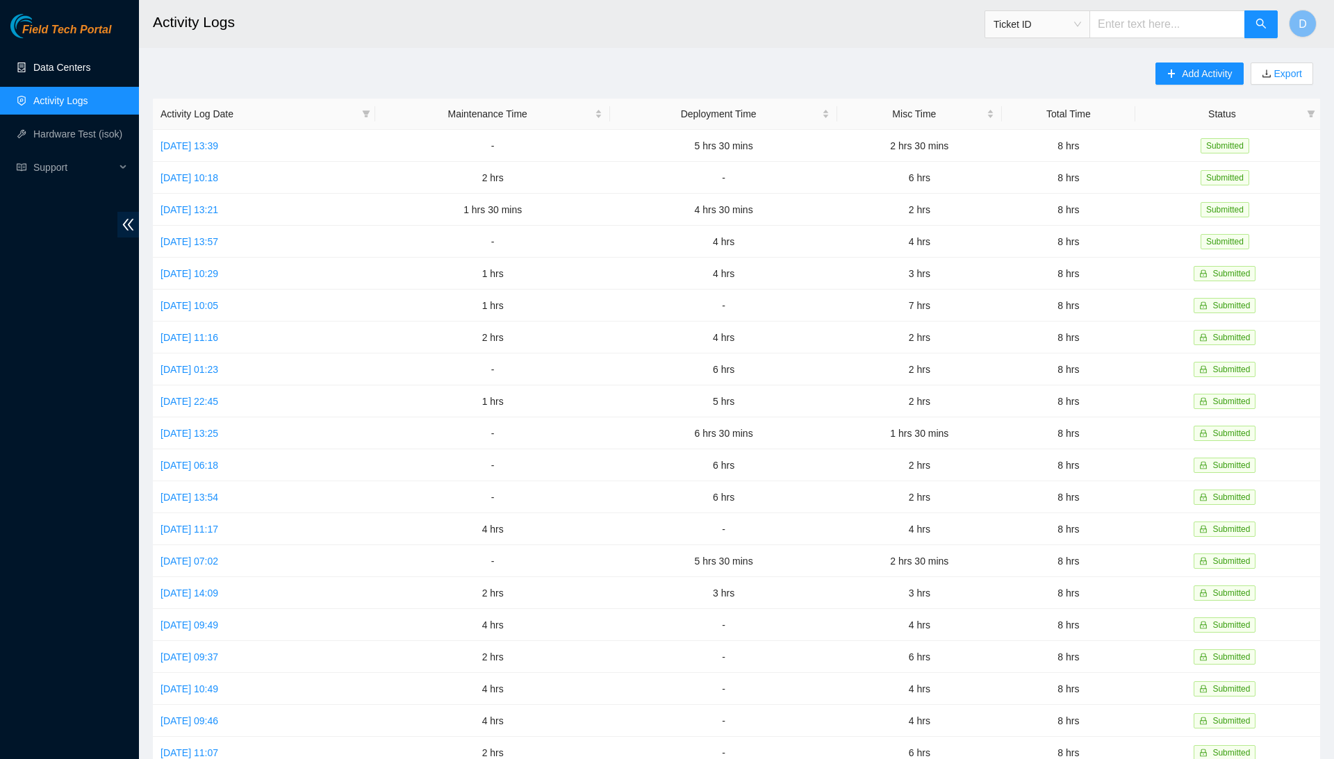
click at [75, 63] on link "Data Centers" at bounding box center [61, 67] width 57 height 11
